Goal: Task Accomplishment & Management: Manage account settings

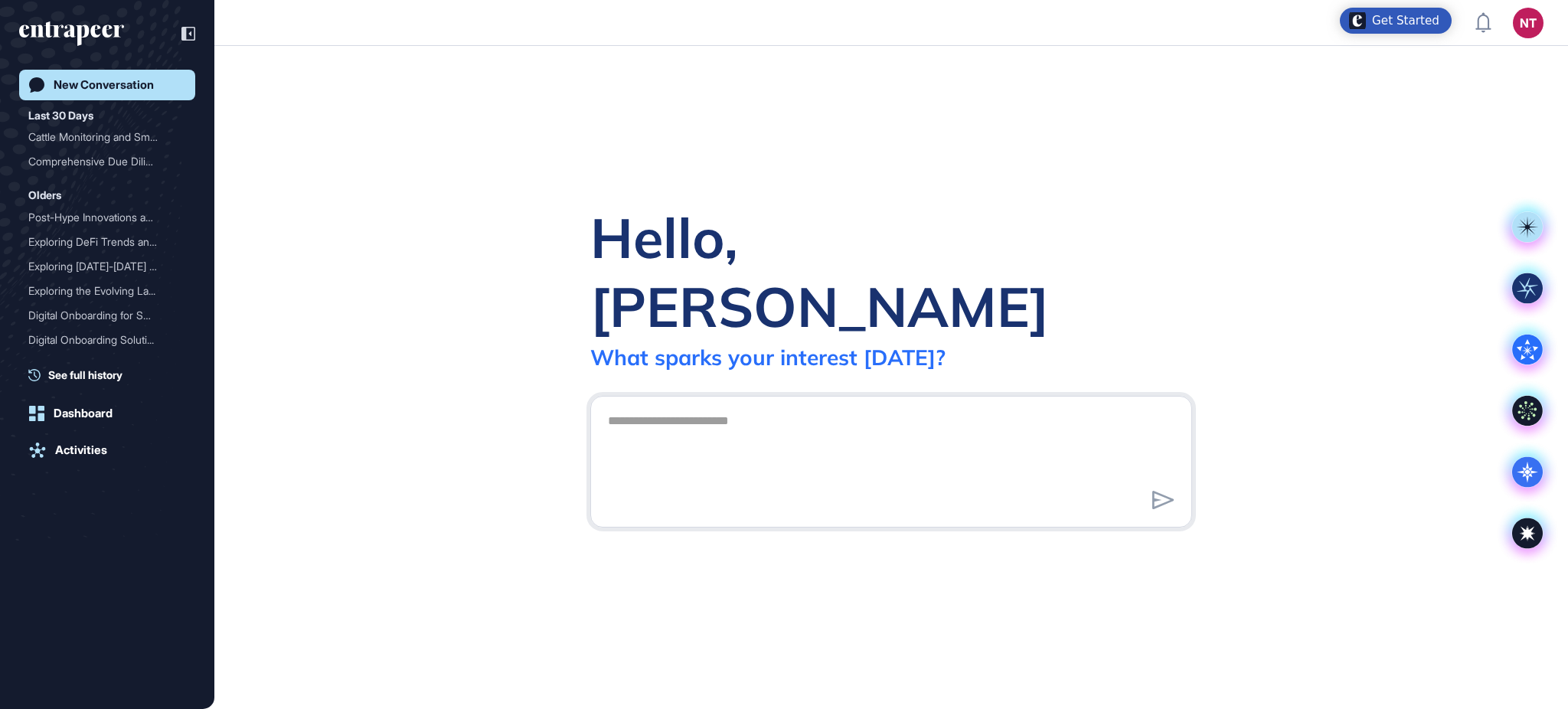
scroll to position [1, 1]
click at [1434, 139] on div "Hello, [PERSON_NAME] What sparks your interest [DATE]?" at bounding box center [891, 377] width 1353 height 663
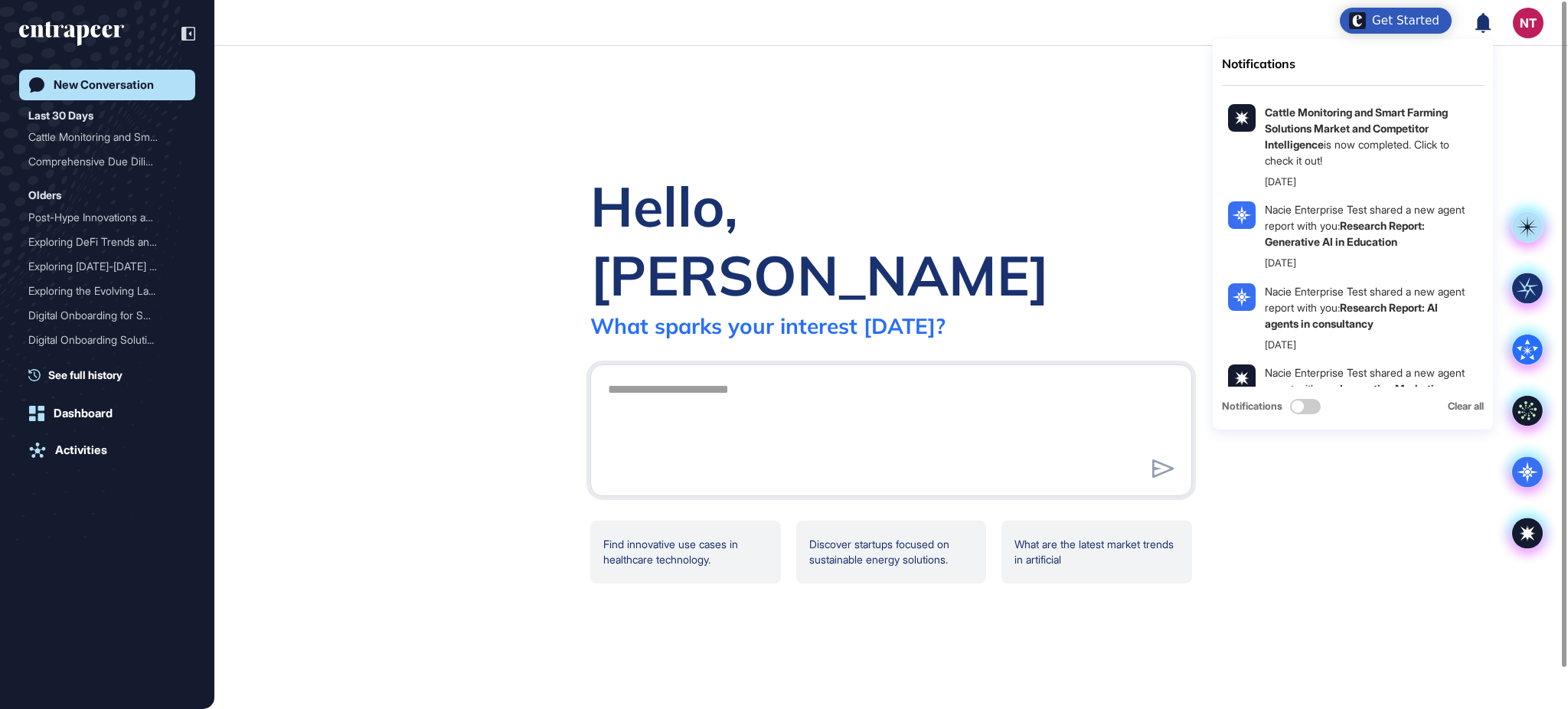
click at [1523, 55] on div "Hello, [PERSON_NAME] What sparks your interest [DATE]? Find innovative use case…" at bounding box center [891, 377] width 1353 height 663
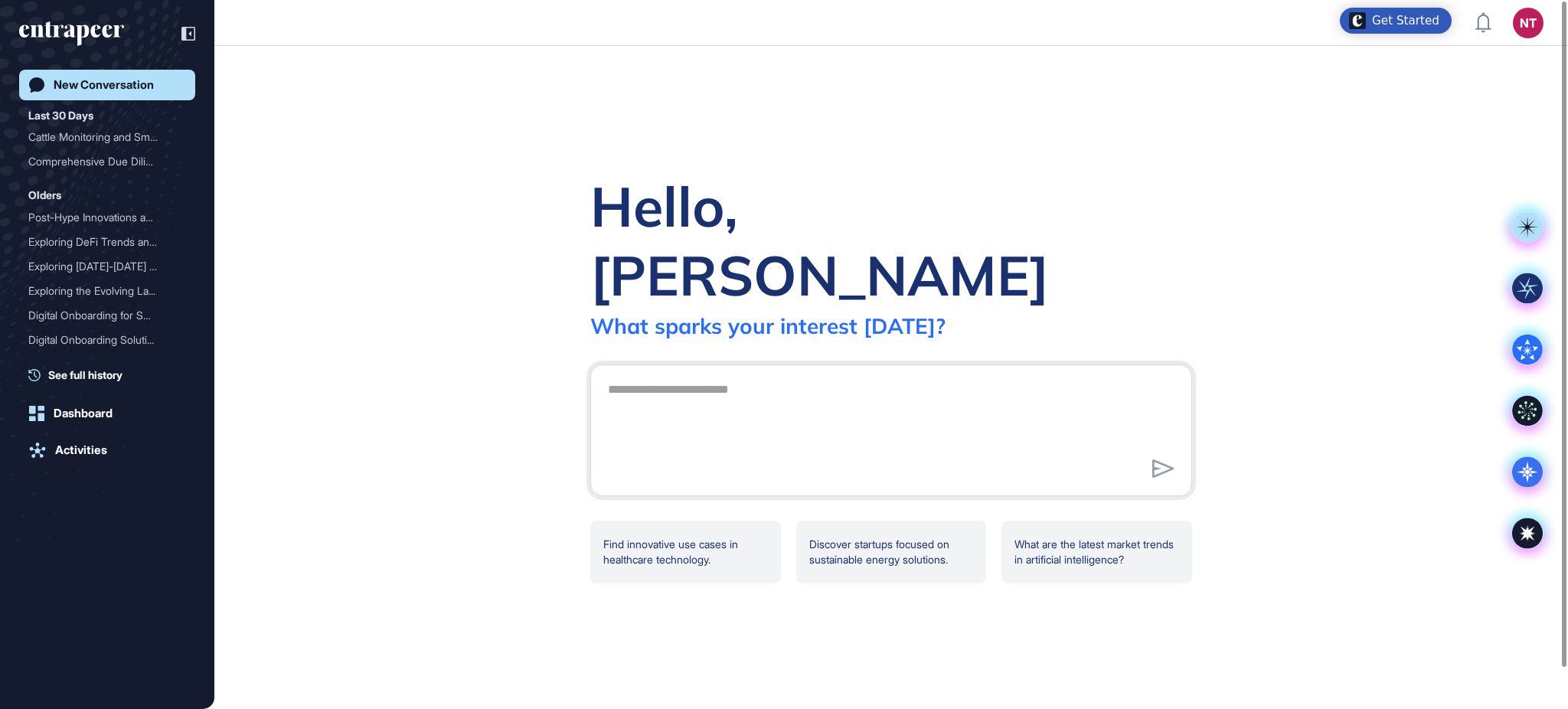
click at [1412, 82] on div "Hello, [PERSON_NAME] What sparks your interest [DATE]? Find innovative use case…" at bounding box center [891, 377] width 1353 height 663
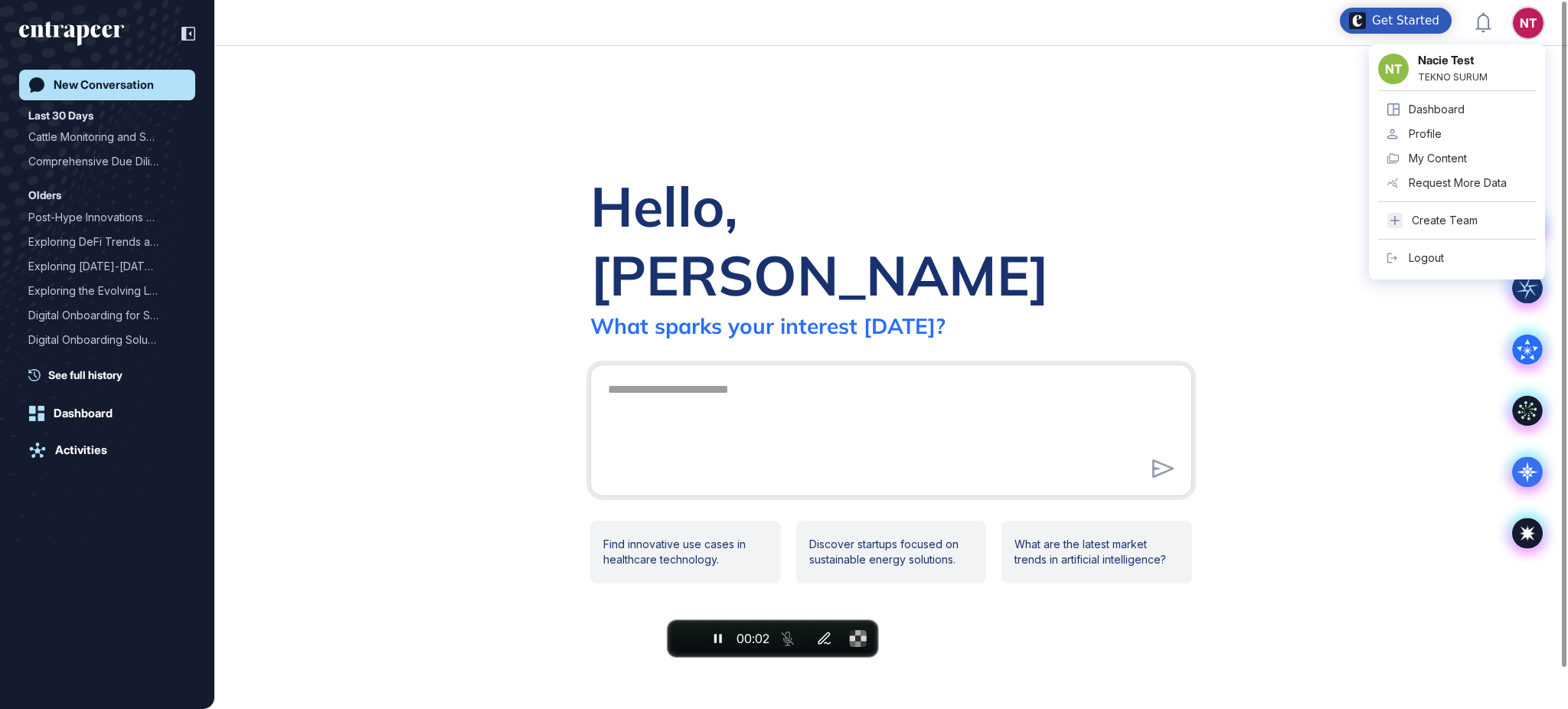
click at [1443, 252] on div "Logout" at bounding box center [1426, 258] width 35 height 13
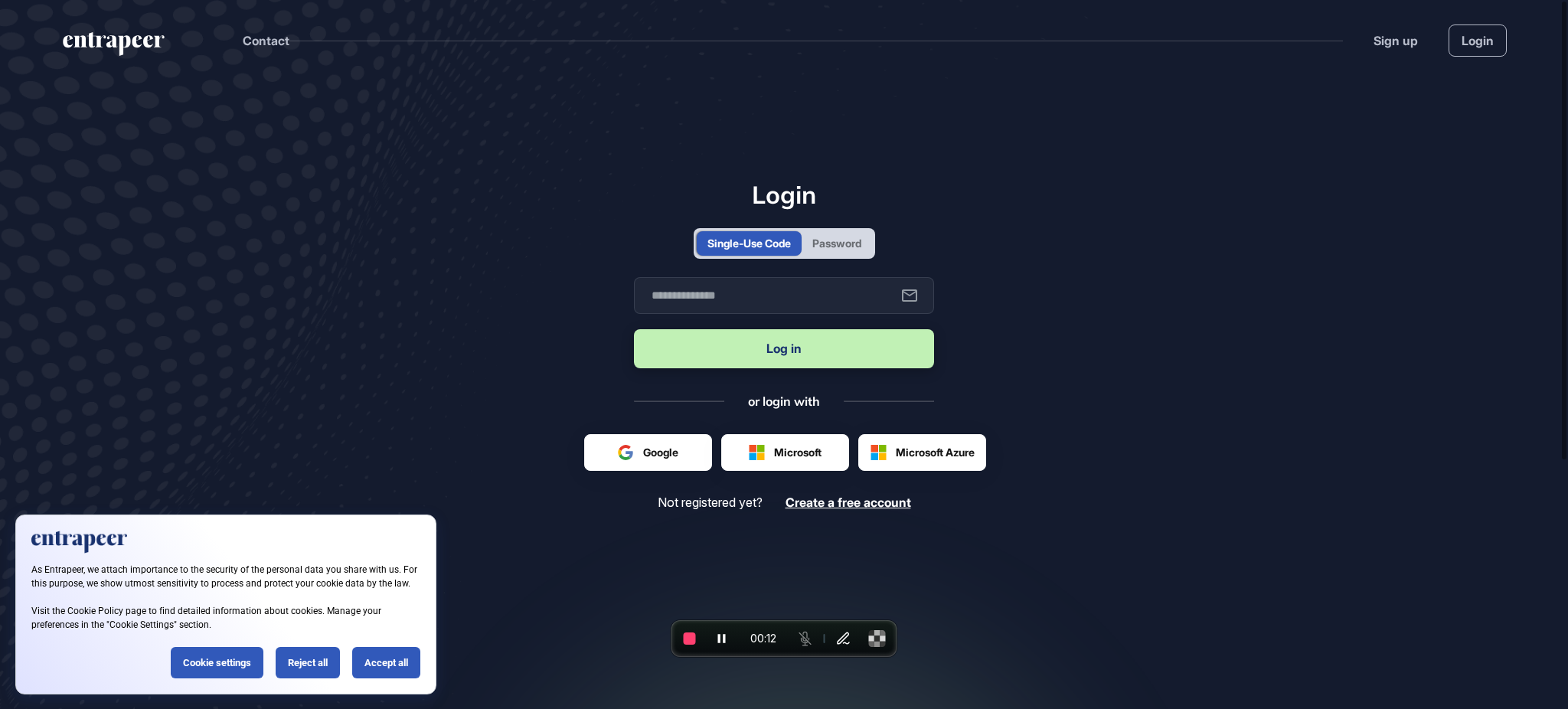
scroll to position [1, 1]
click at [692, 641] on span "End recording" at bounding box center [690, 638] width 13 height 13
click at [851, 244] on div "Password" at bounding box center [836, 243] width 49 height 16
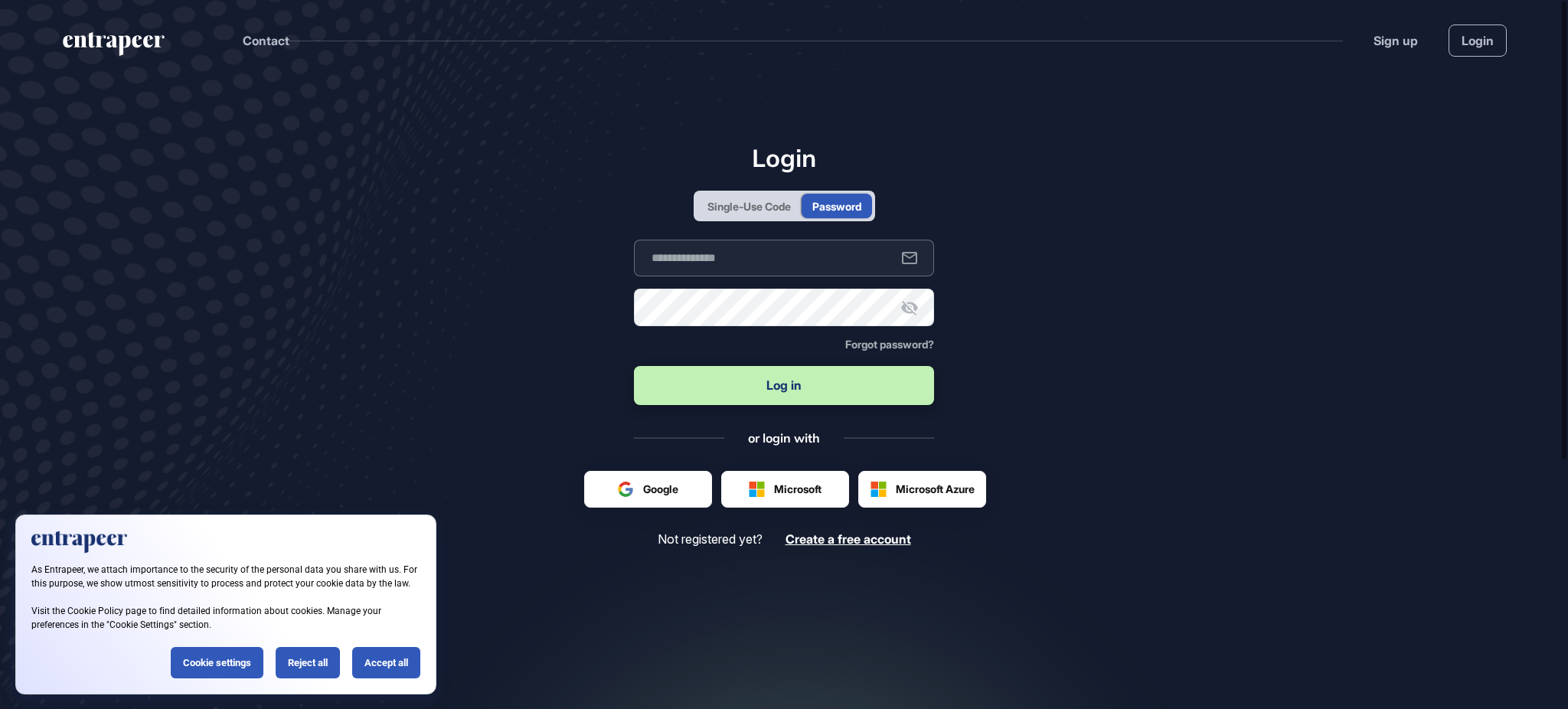
click at [802, 274] on input "text" at bounding box center [784, 258] width 300 height 37
type input "**********"
click at [633, 366] on button "Log in" at bounding box center [784, 386] width 300 height 39
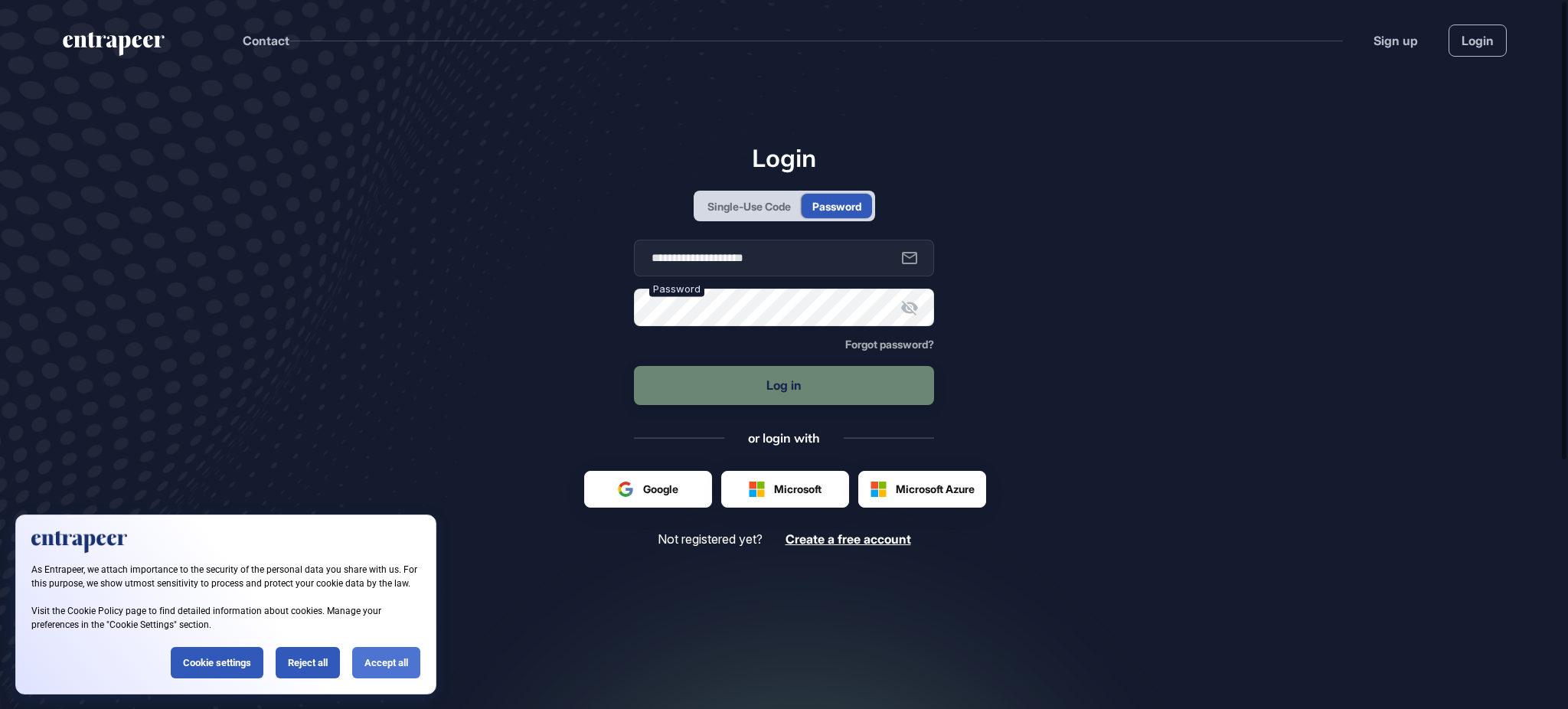
click at [412, 670] on div "Accept all" at bounding box center [386, 663] width 68 height 31
